Goal: Task Accomplishment & Management: Manage account settings

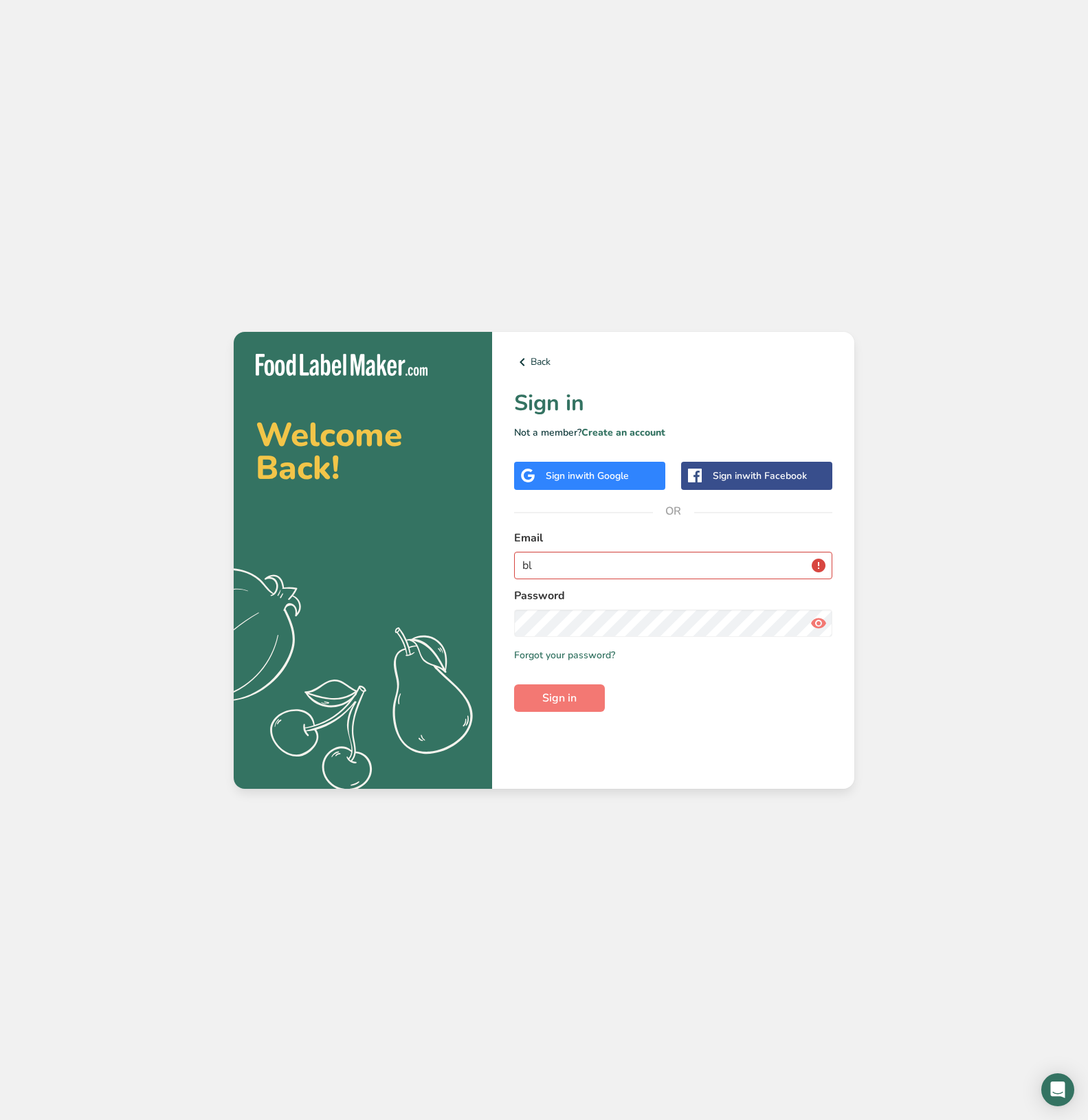
type input "b"
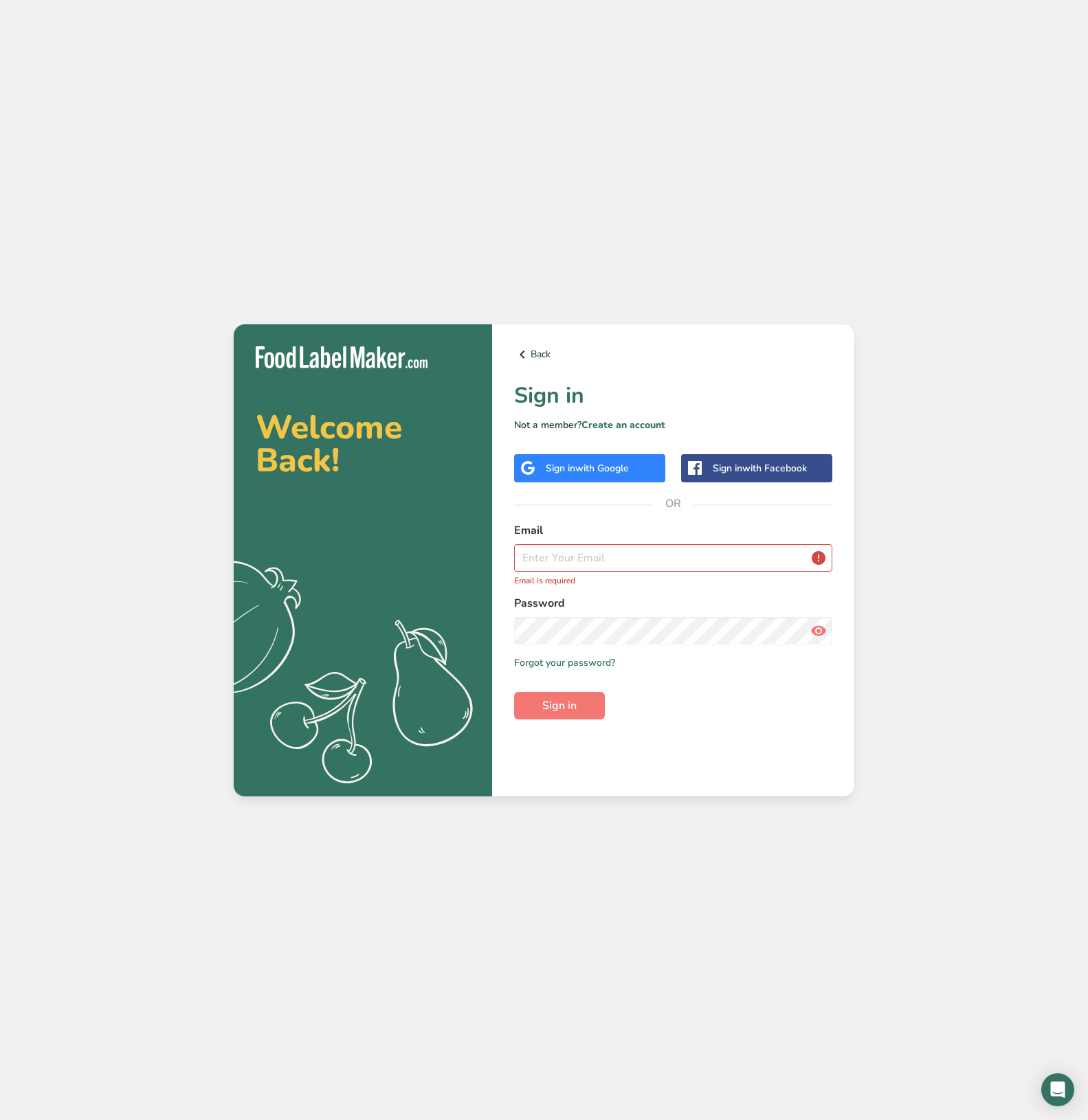
click at [624, 472] on span "with Google" at bounding box center [602, 467] width 53 height 13
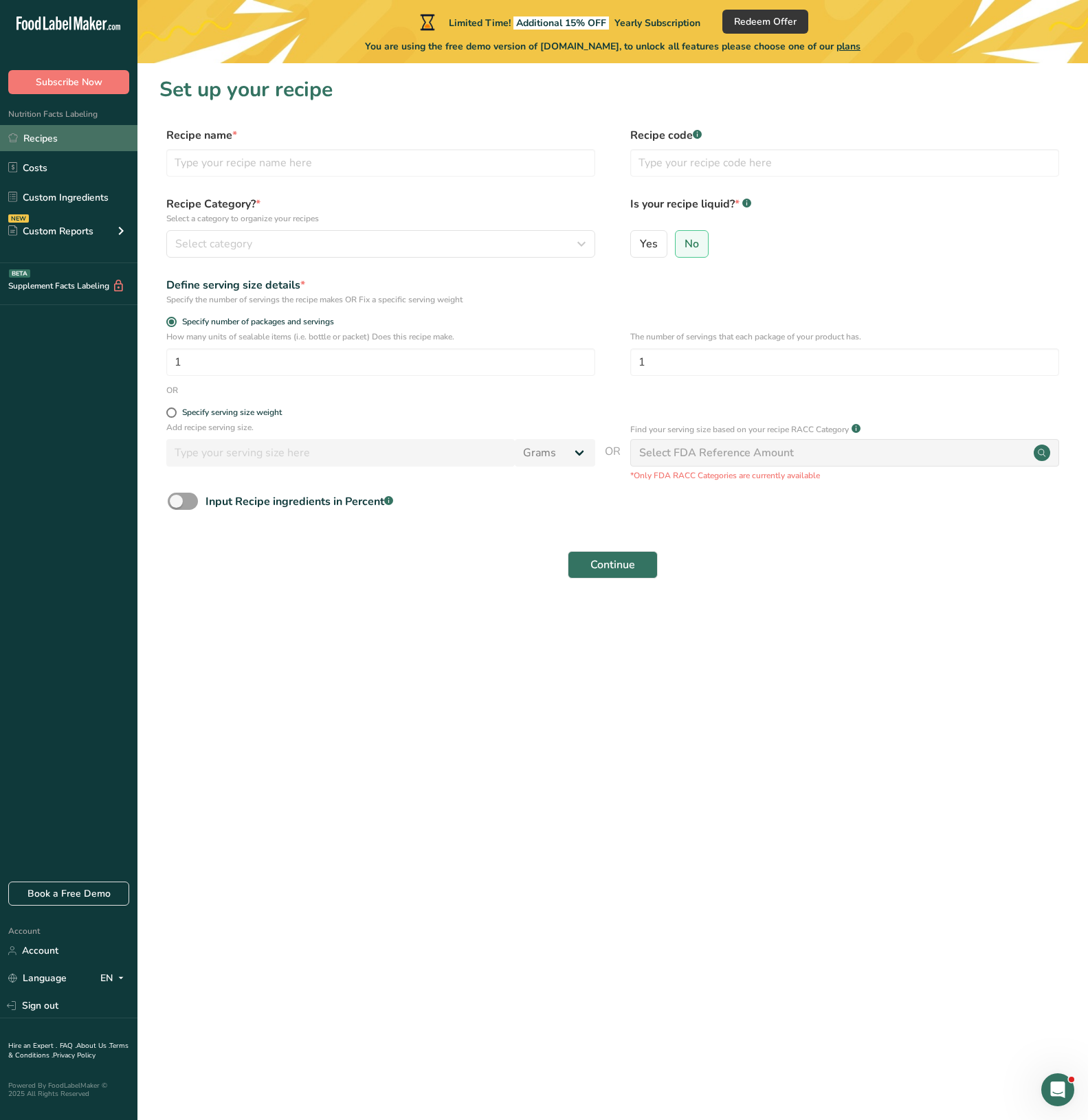
click at [62, 145] on link "Recipes" at bounding box center [69, 138] width 138 height 26
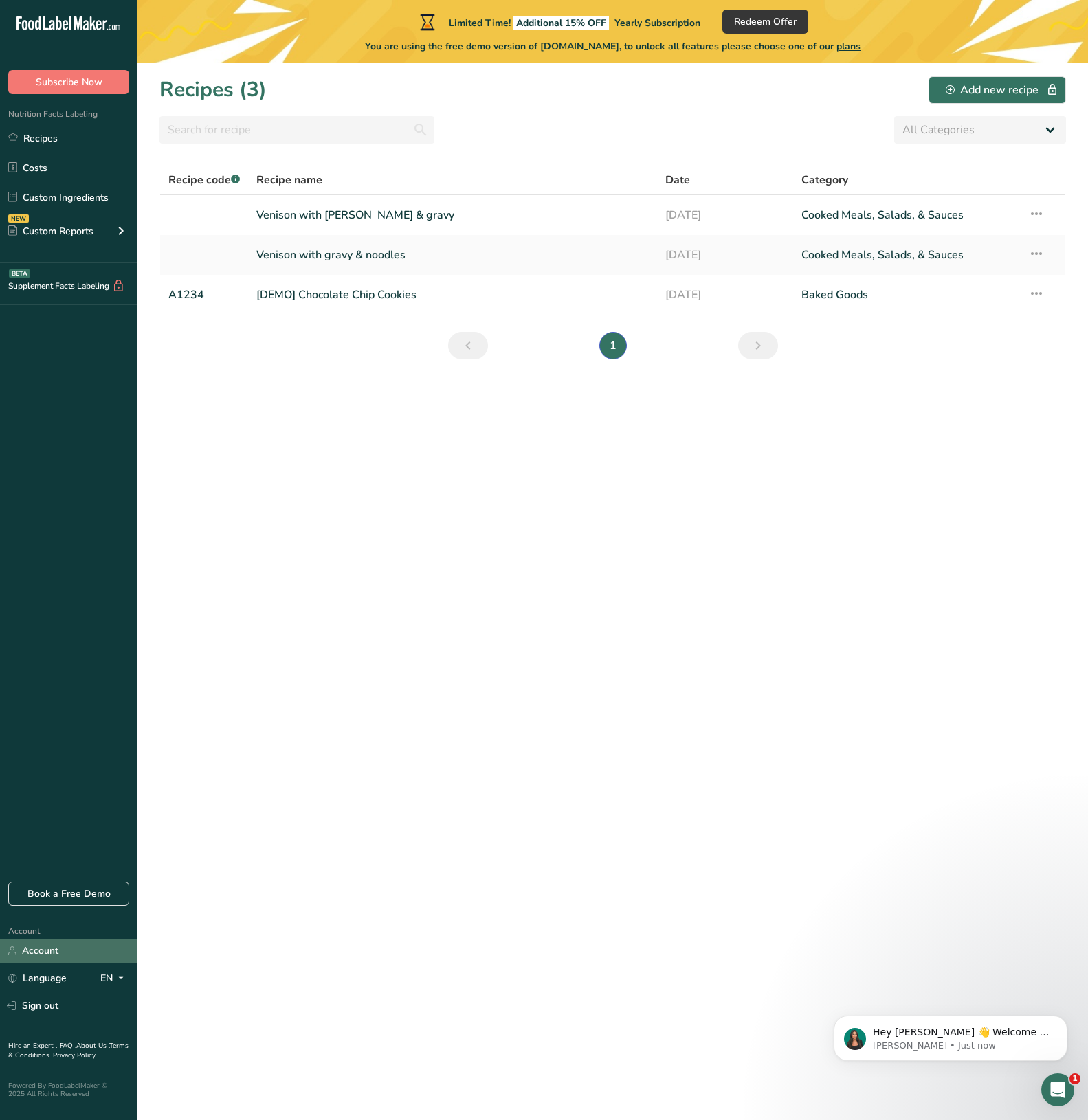
click at [40, 954] on link "Account" at bounding box center [69, 951] width 138 height 24
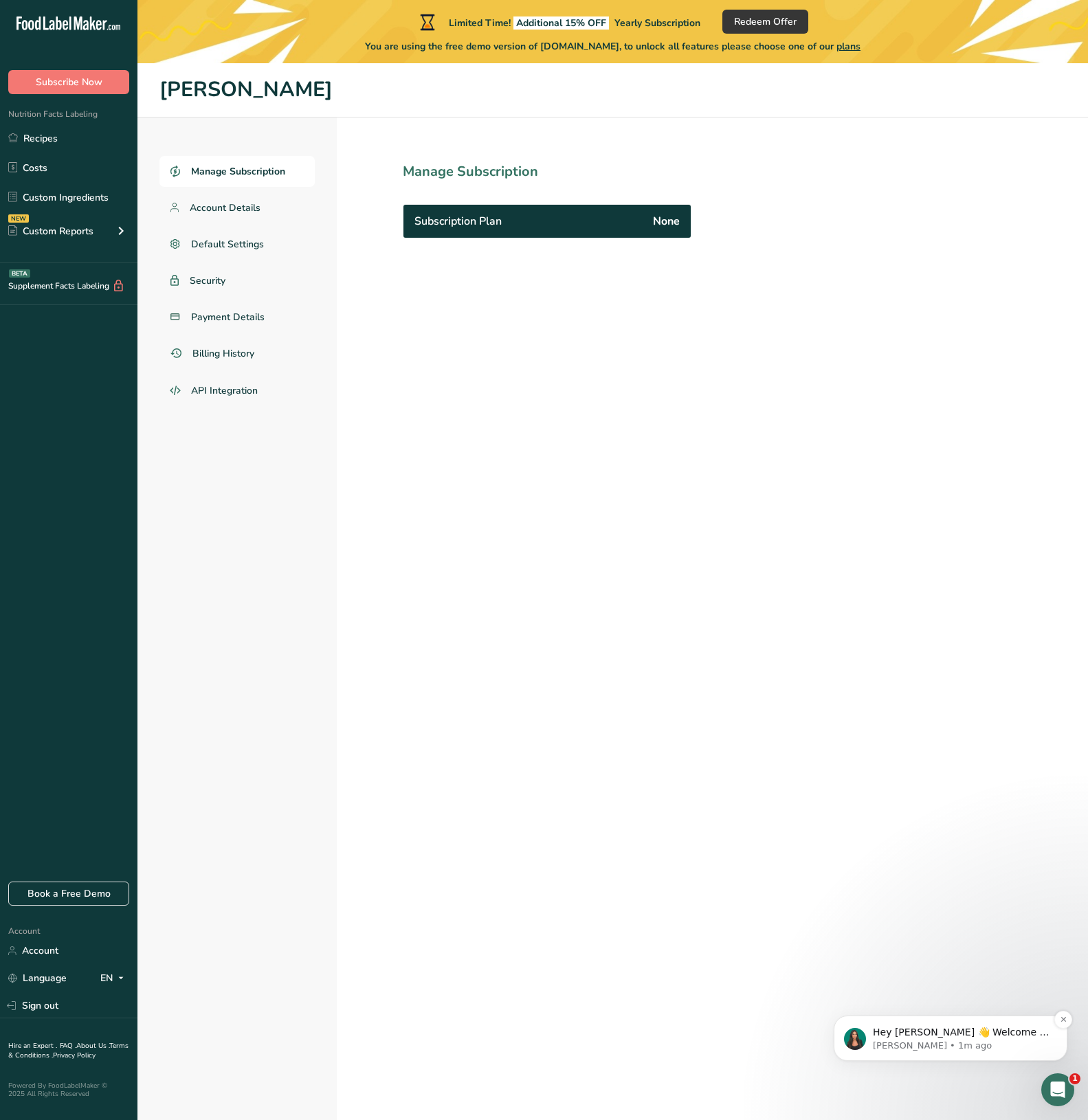
click at [889, 1034] on p "Hey [PERSON_NAME] 👋 Welcome to Food Label Maker🙌 Take a look around! If you hav…" at bounding box center [962, 1033] width 178 height 14
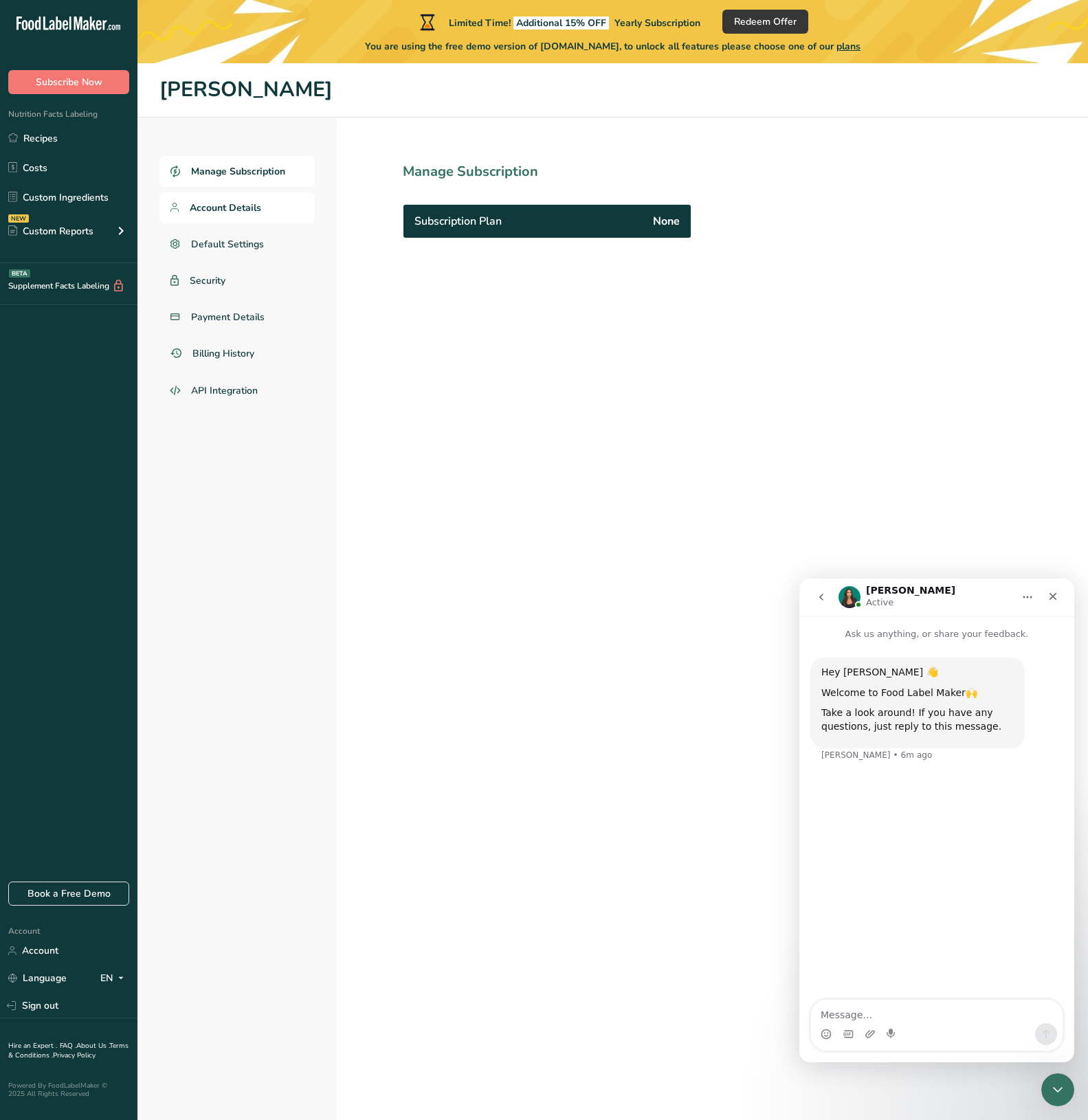
click at [248, 203] on span "Account Details" at bounding box center [225, 208] width 72 height 14
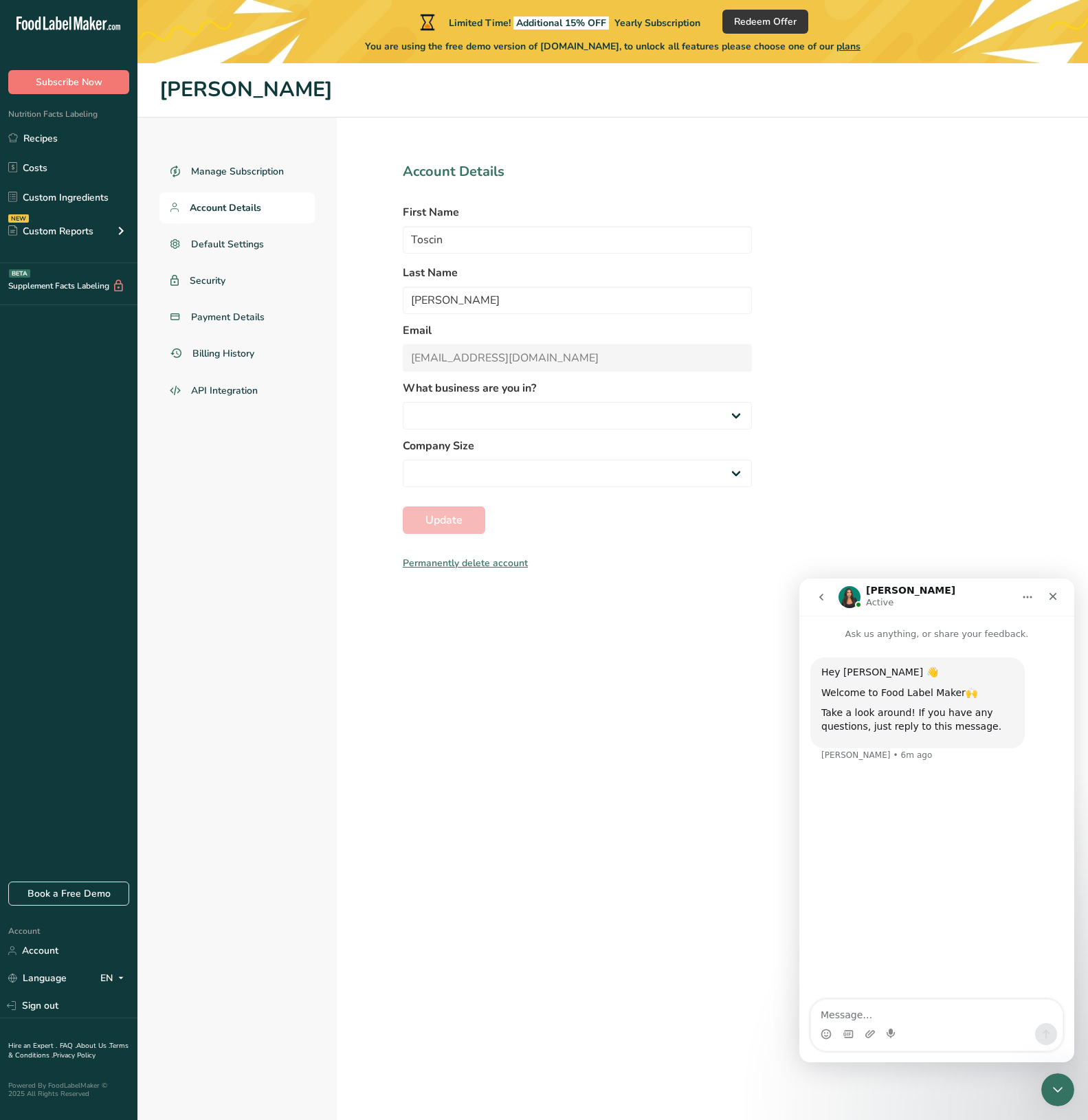
select select
click at [215, 238] on span "Default Settings" at bounding box center [228, 244] width 74 height 14
select select
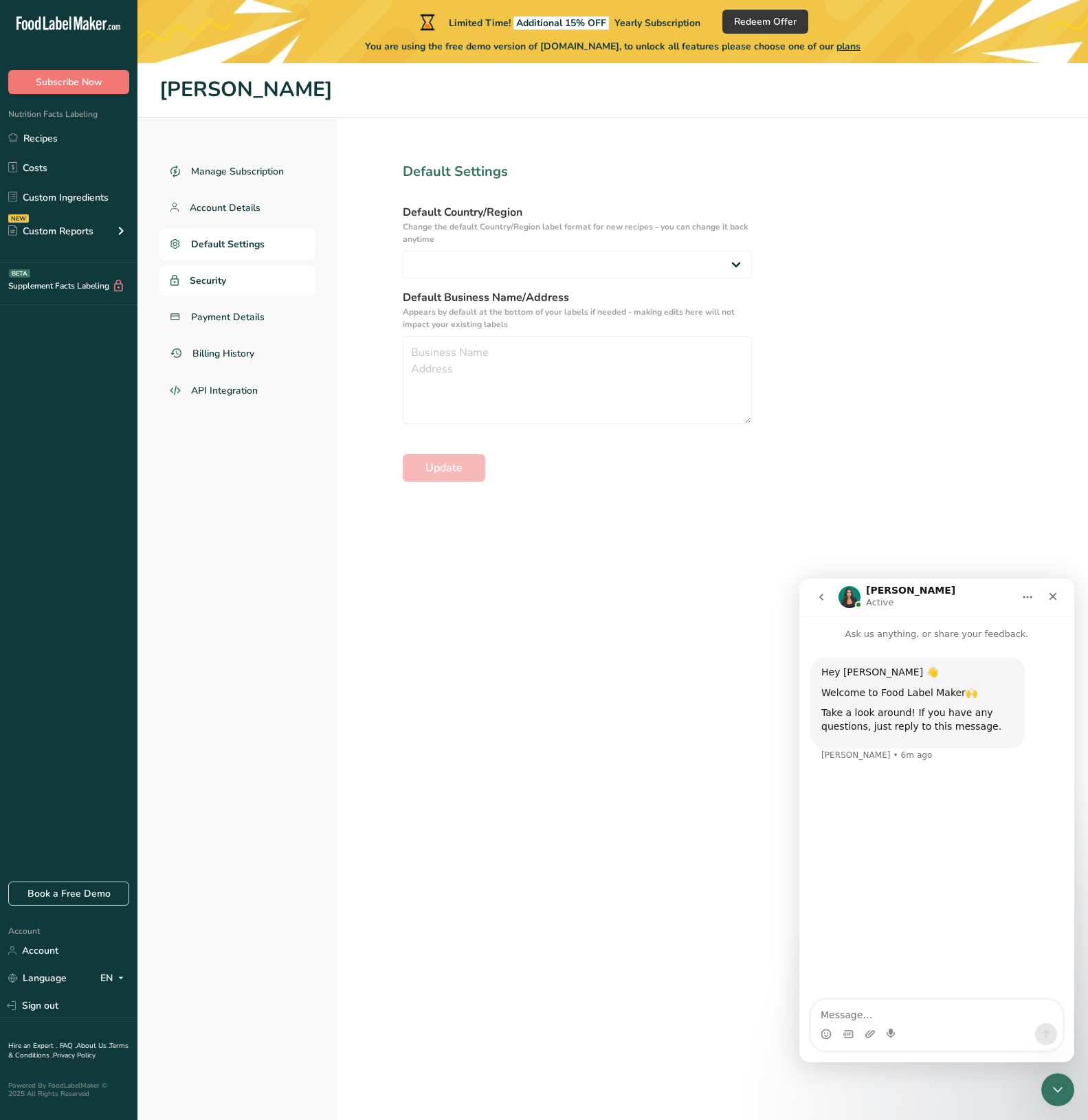
click at [221, 288] on span "Security" at bounding box center [208, 280] width 36 height 14
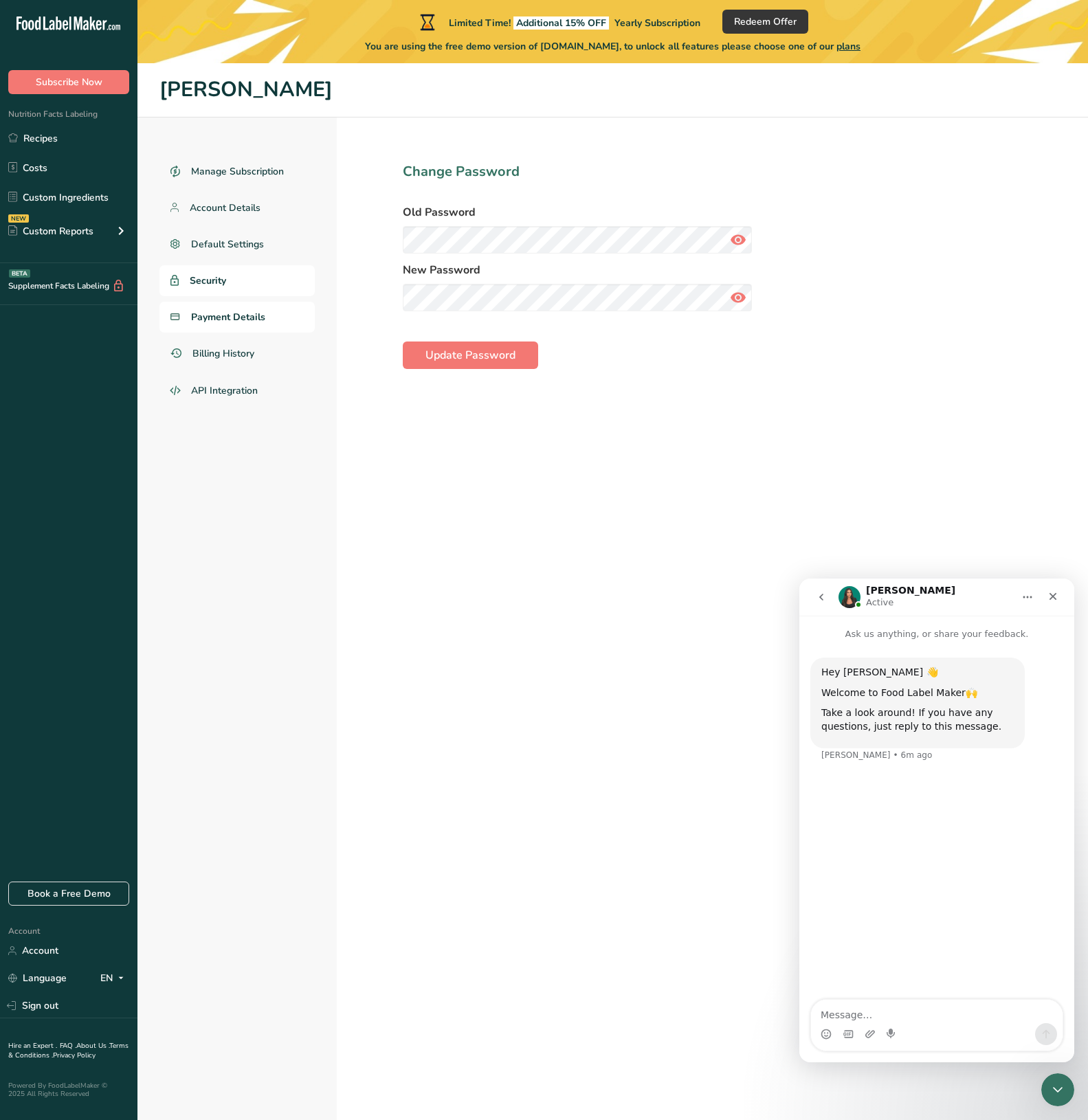
click at [221, 317] on span "Payment Details" at bounding box center [228, 317] width 75 height 14
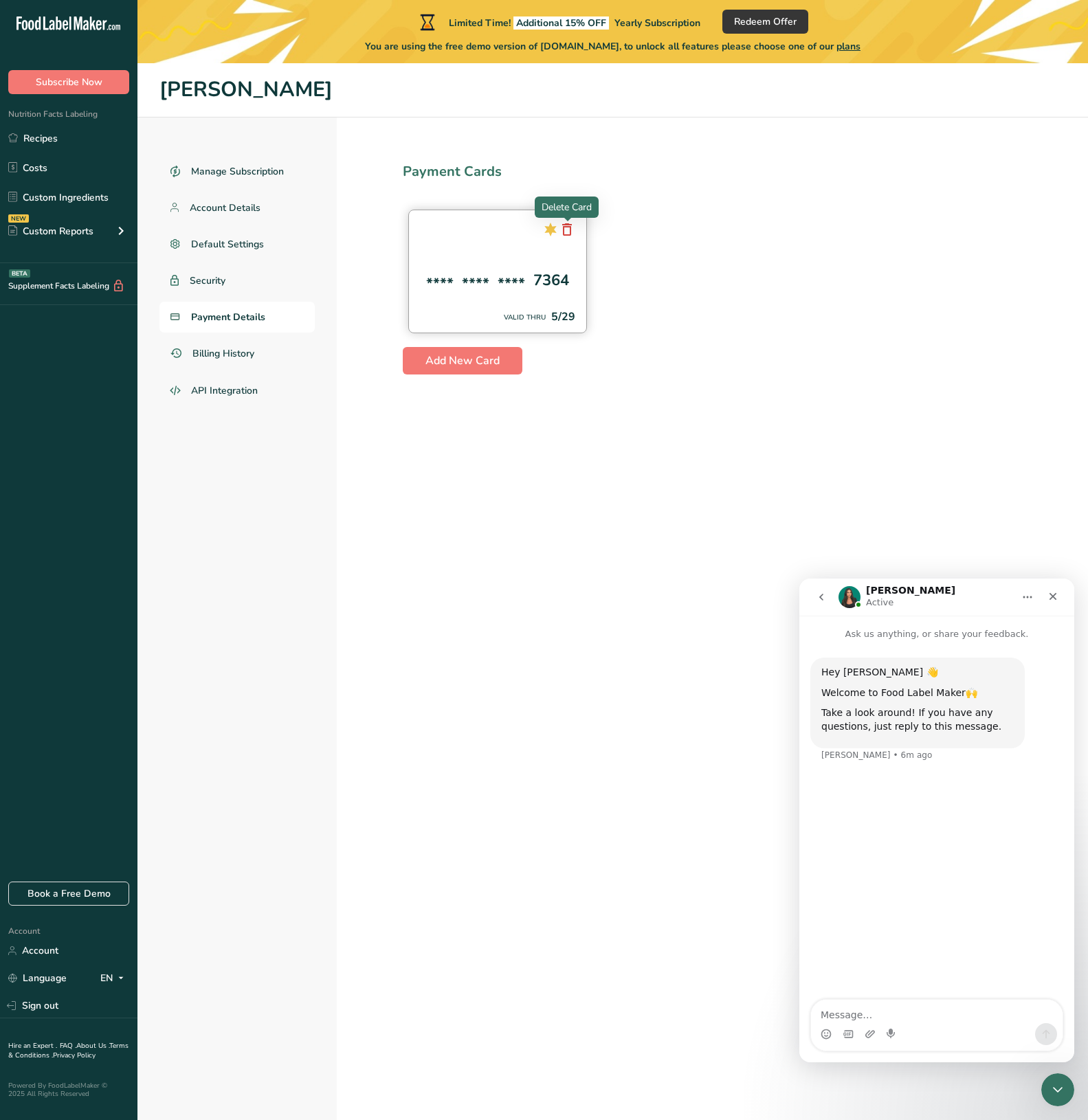
click at [570, 234] on icon at bounding box center [567, 229] width 17 height 25
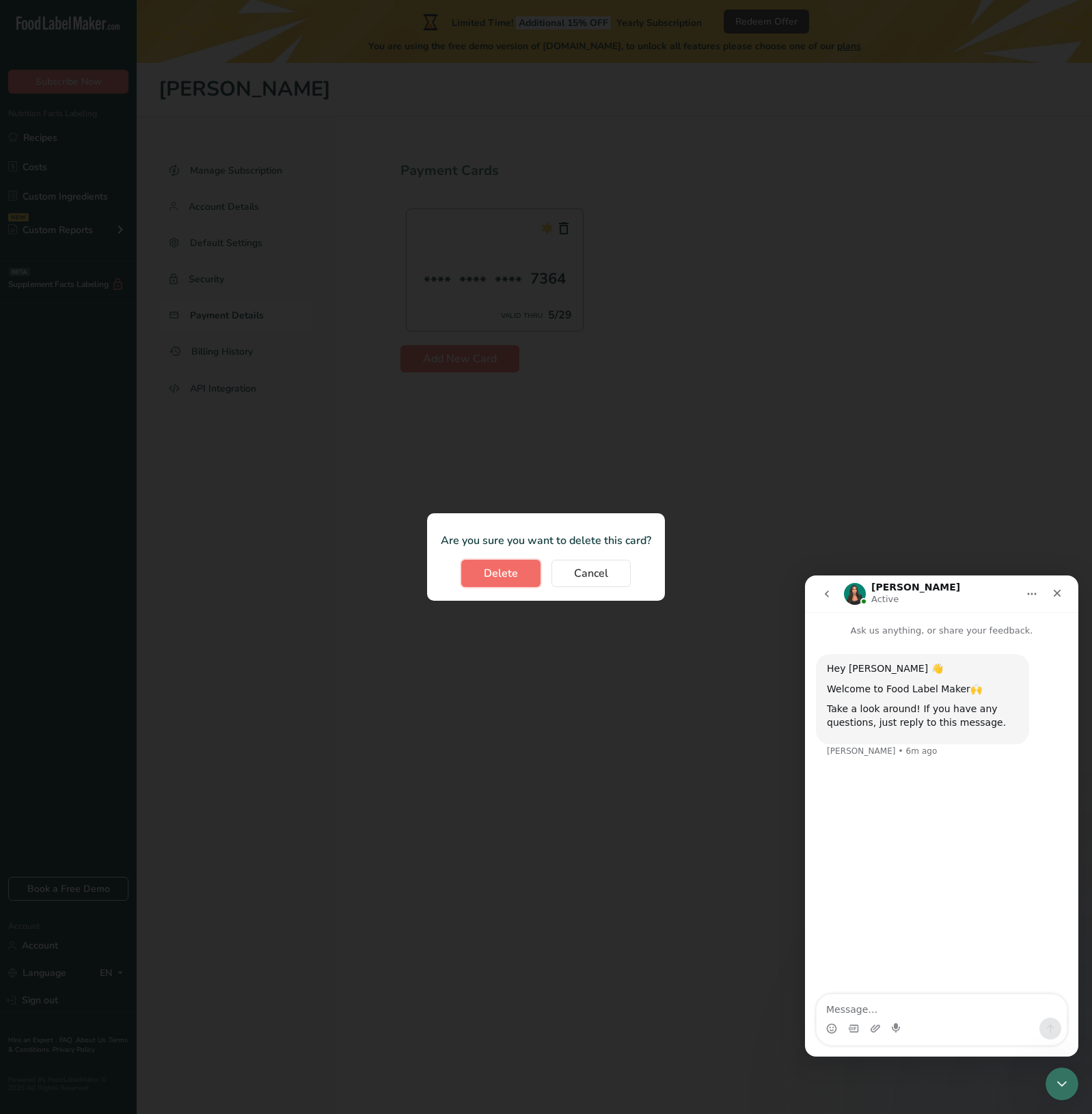
click at [522, 570] on button "Delete" at bounding box center [501, 573] width 79 height 28
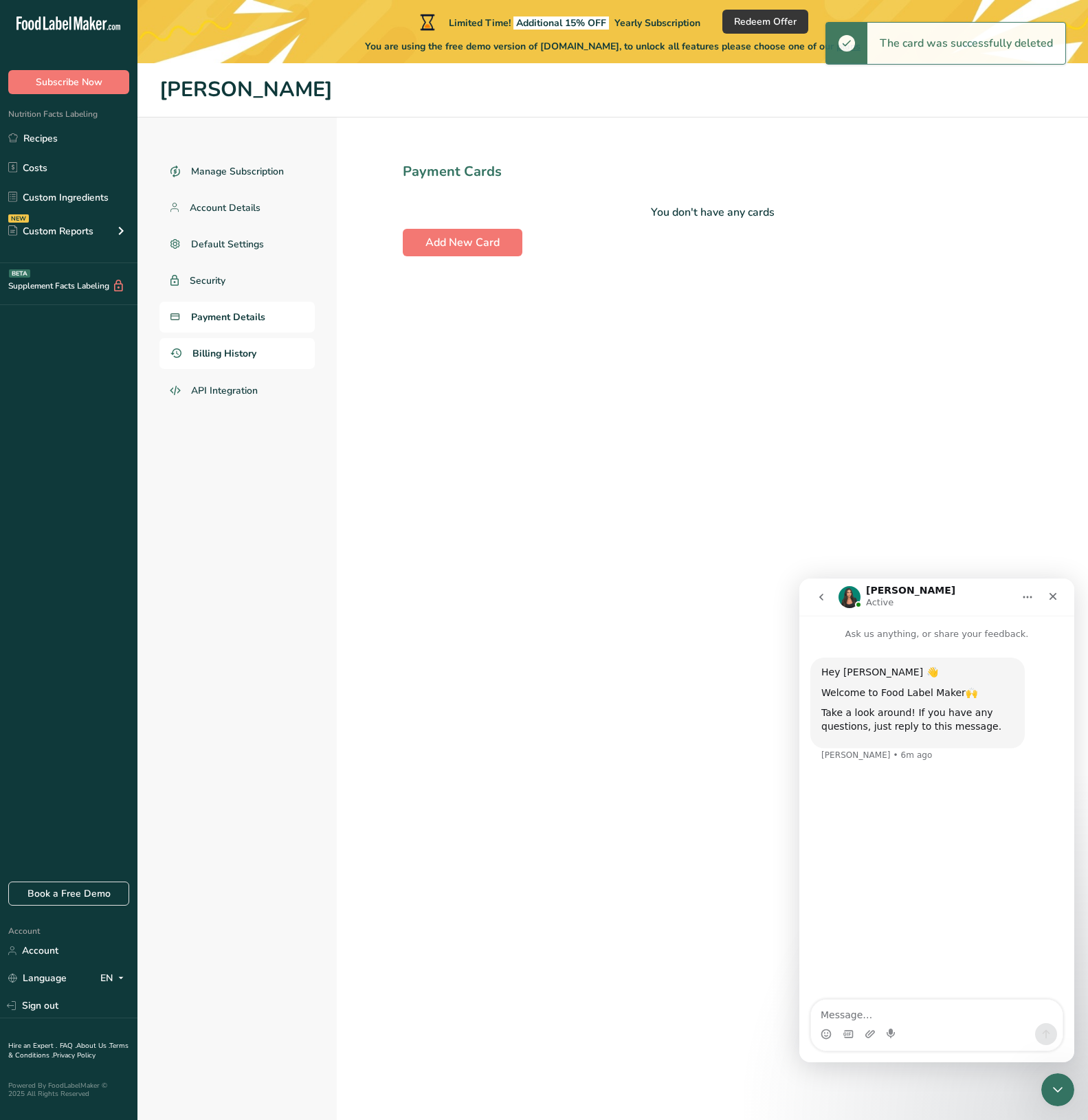
click at [236, 355] on span "Billing History" at bounding box center [224, 353] width 64 height 14
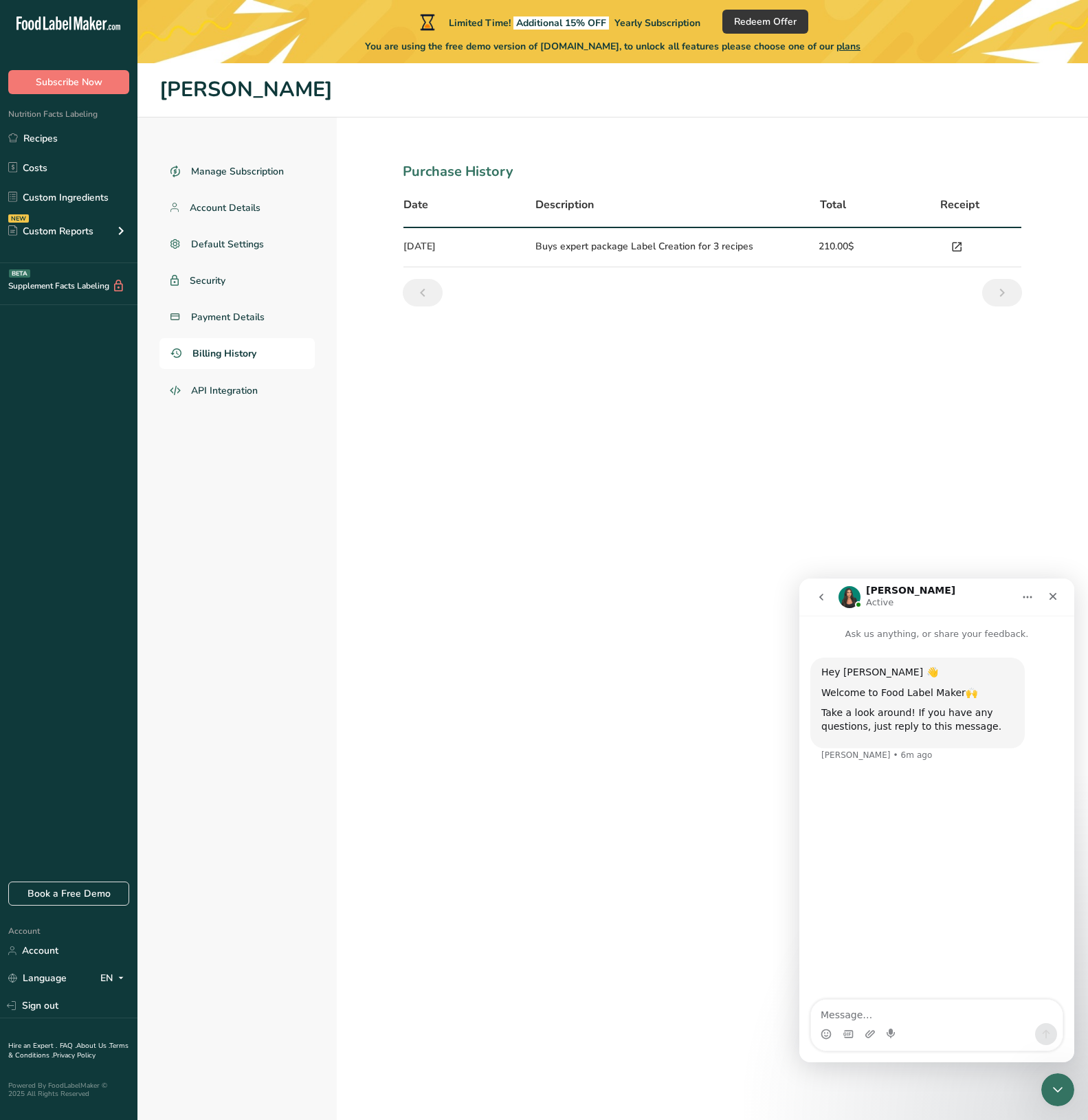
click at [959, 242] on icon at bounding box center [956, 248] width 12 height 20
